Goal: Navigation & Orientation: Find specific page/section

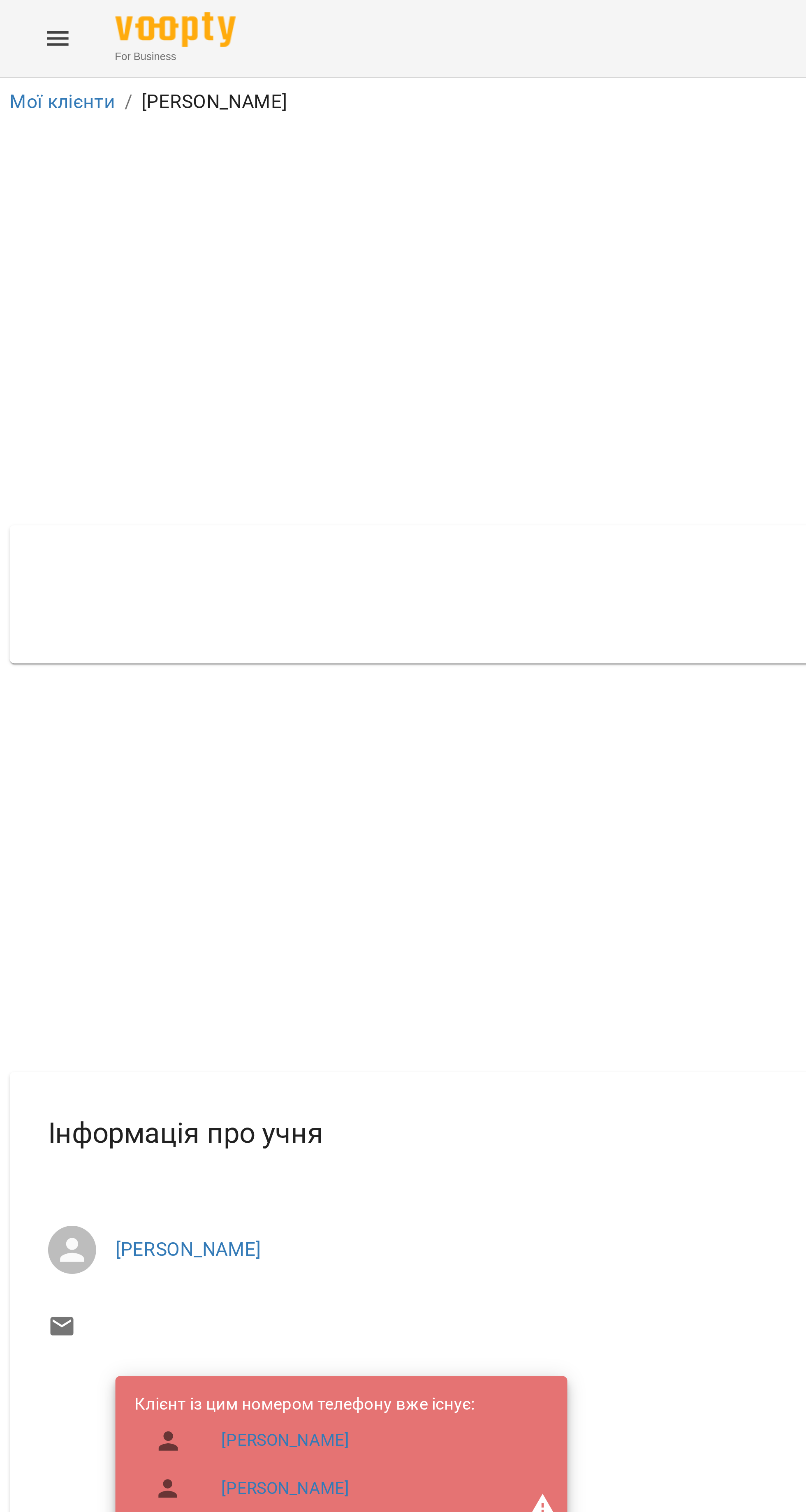
click at [16, 13] on icon "Menu" at bounding box center [19, 13] width 10 height 10
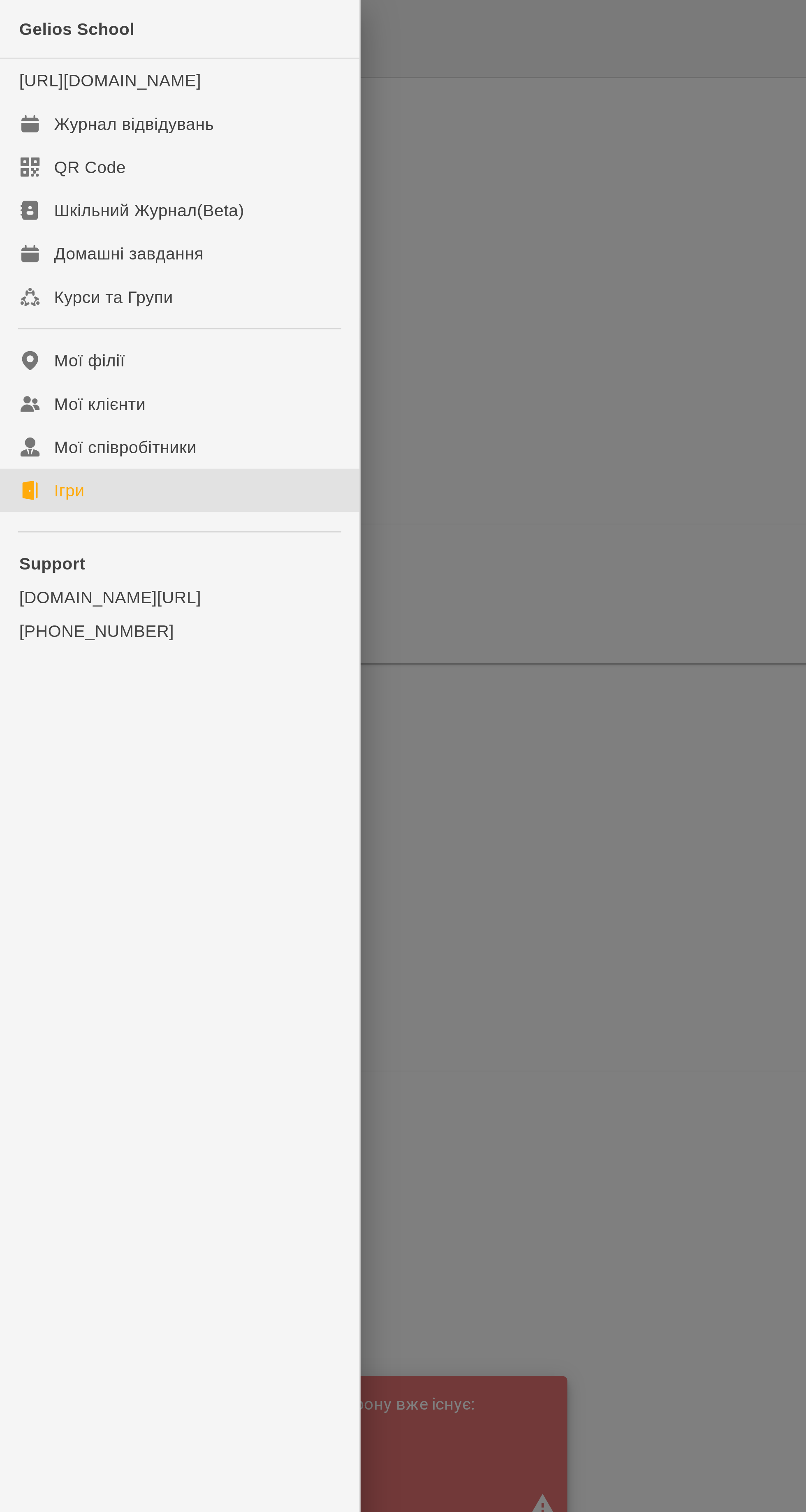
click at [51, 175] on link "Ігри" at bounding box center [61, 168] width 123 height 15
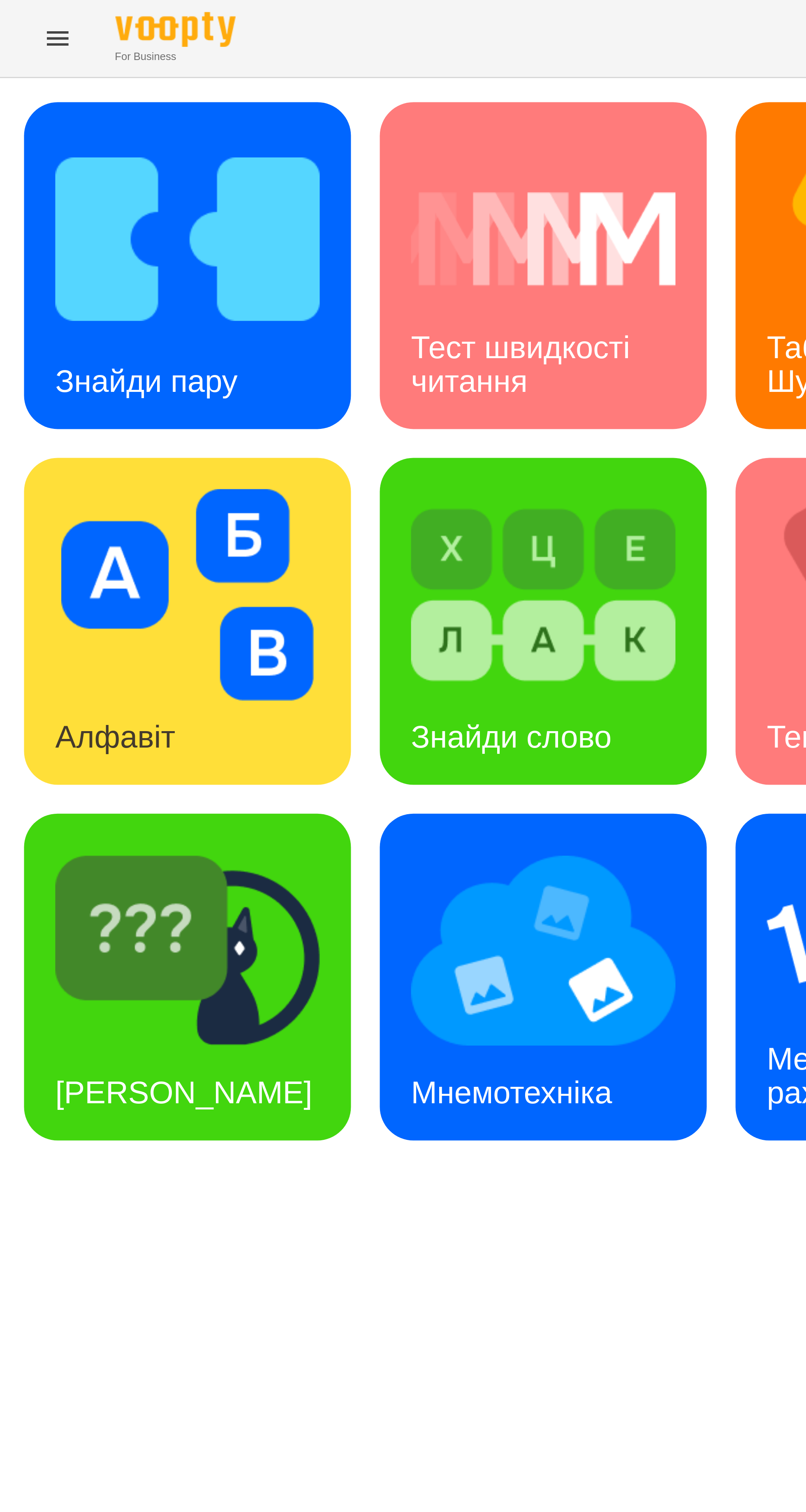
click at [25, 19] on button "Menu" at bounding box center [20, 14] width 20 height 20
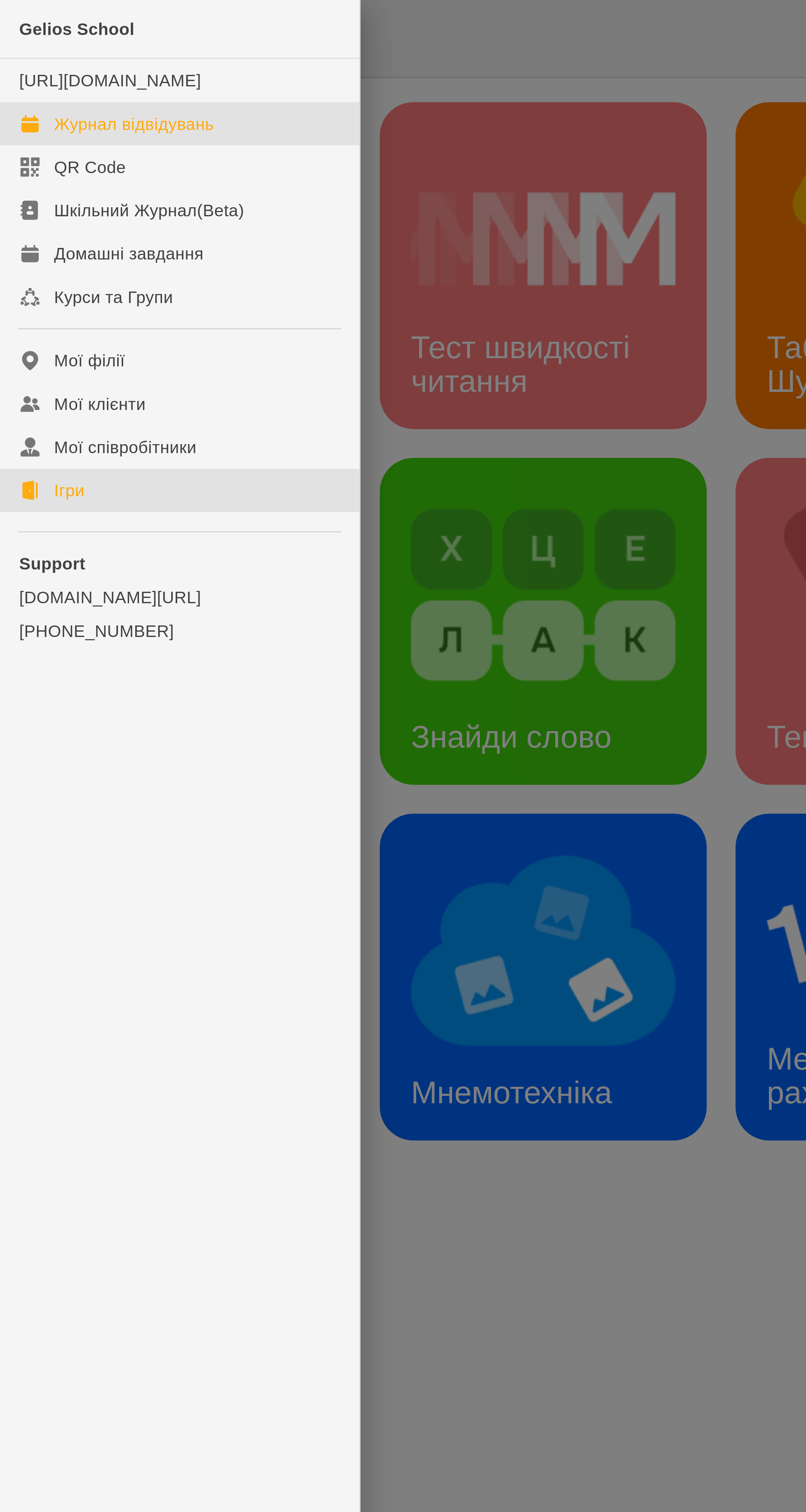
click at [69, 46] on div "Журнал відвідувань" at bounding box center [45, 42] width 55 height 8
